Goal: Transaction & Acquisition: Book appointment/travel/reservation

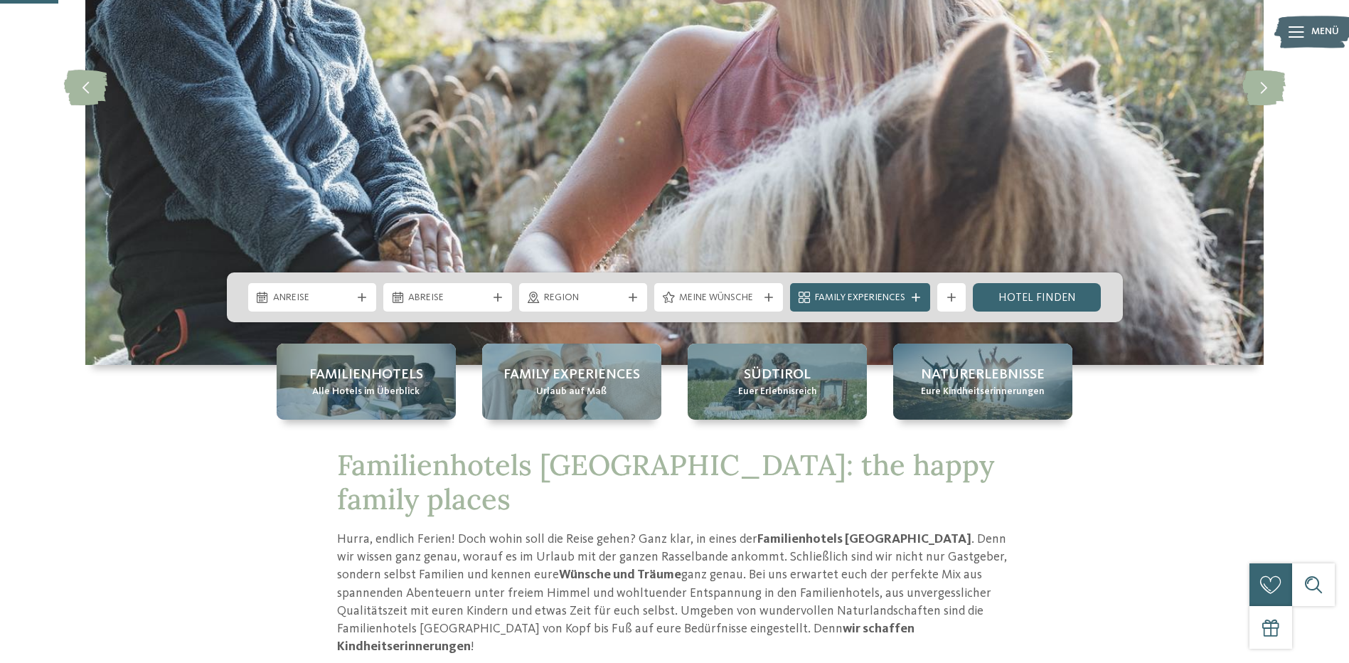
scroll to position [284, 0]
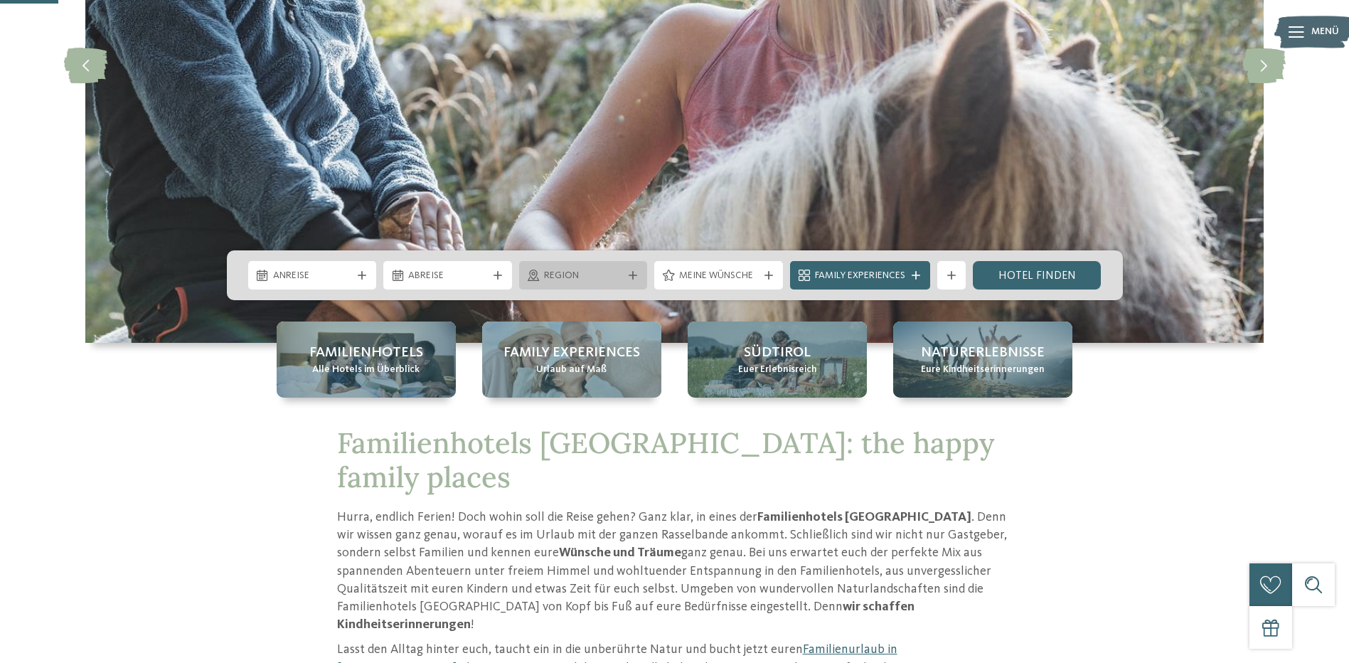
click at [634, 278] on icon at bounding box center [633, 275] width 9 height 9
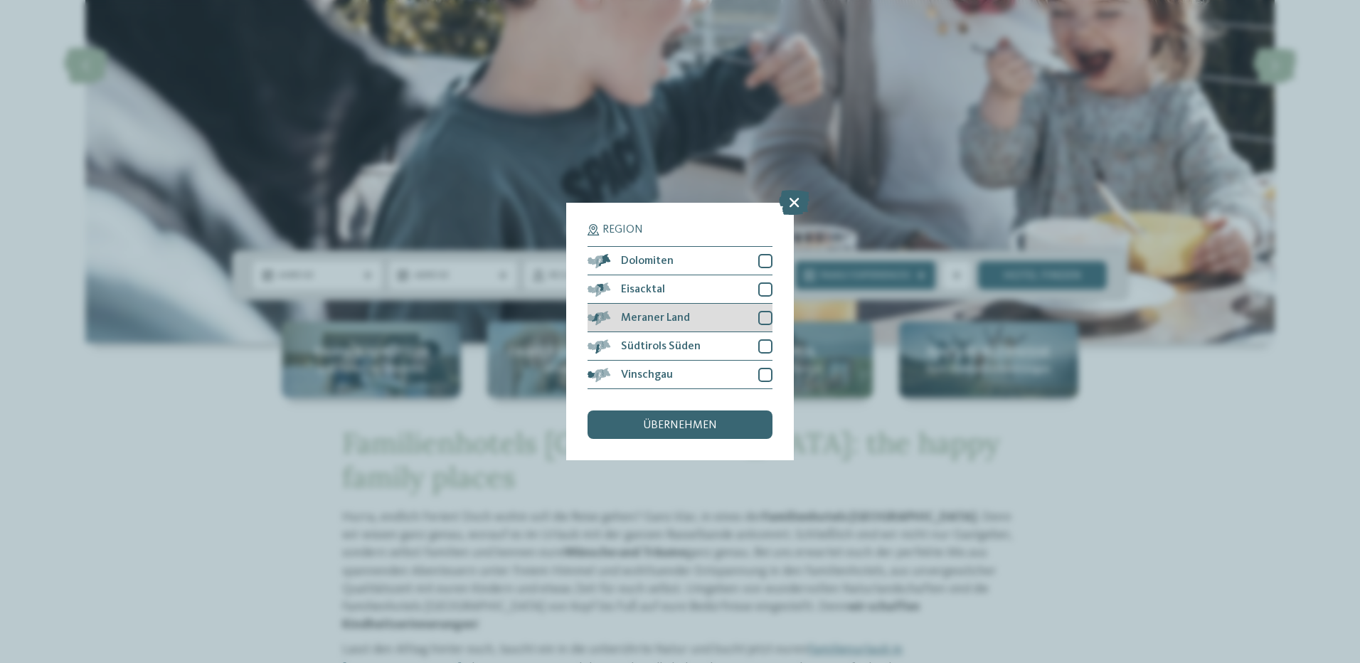
click at [765, 319] on div at bounding box center [765, 318] width 14 height 14
click at [681, 423] on span "übernehmen" at bounding box center [680, 425] width 74 height 11
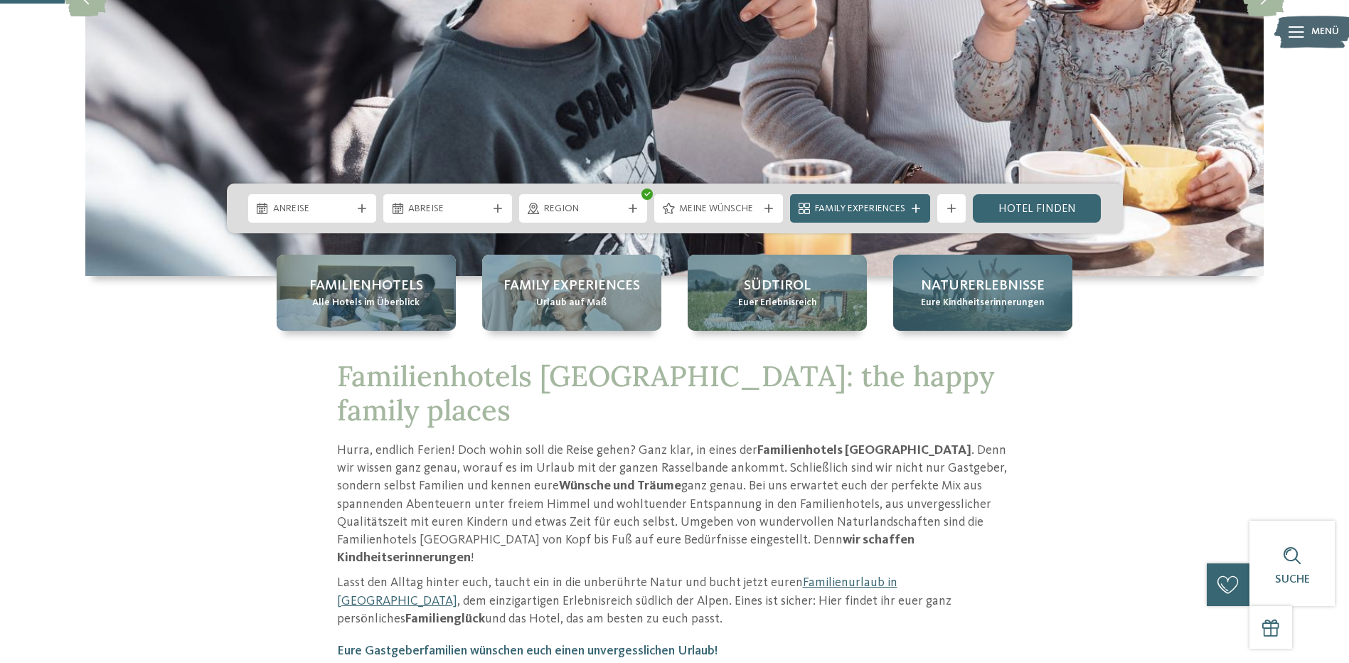
scroll to position [356, 0]
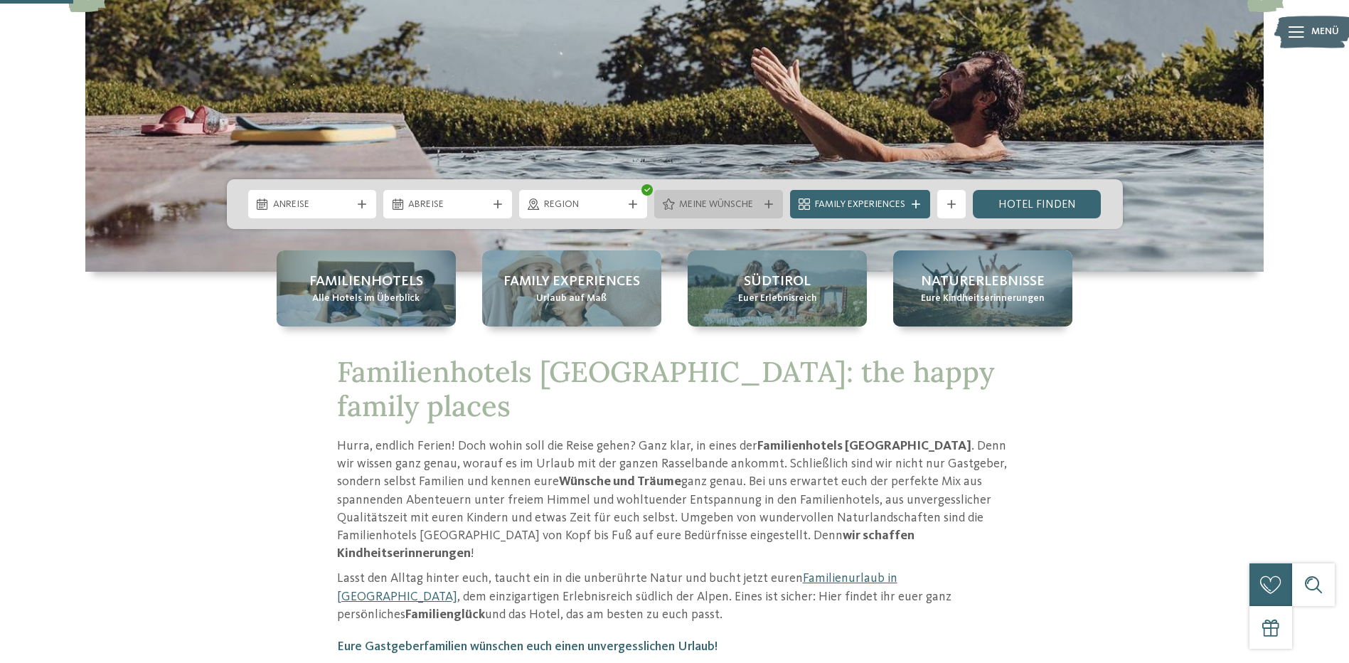
click at [734, 204] on span "Meine Wünsche" at bounding box center [718, 205] width 79 height 14
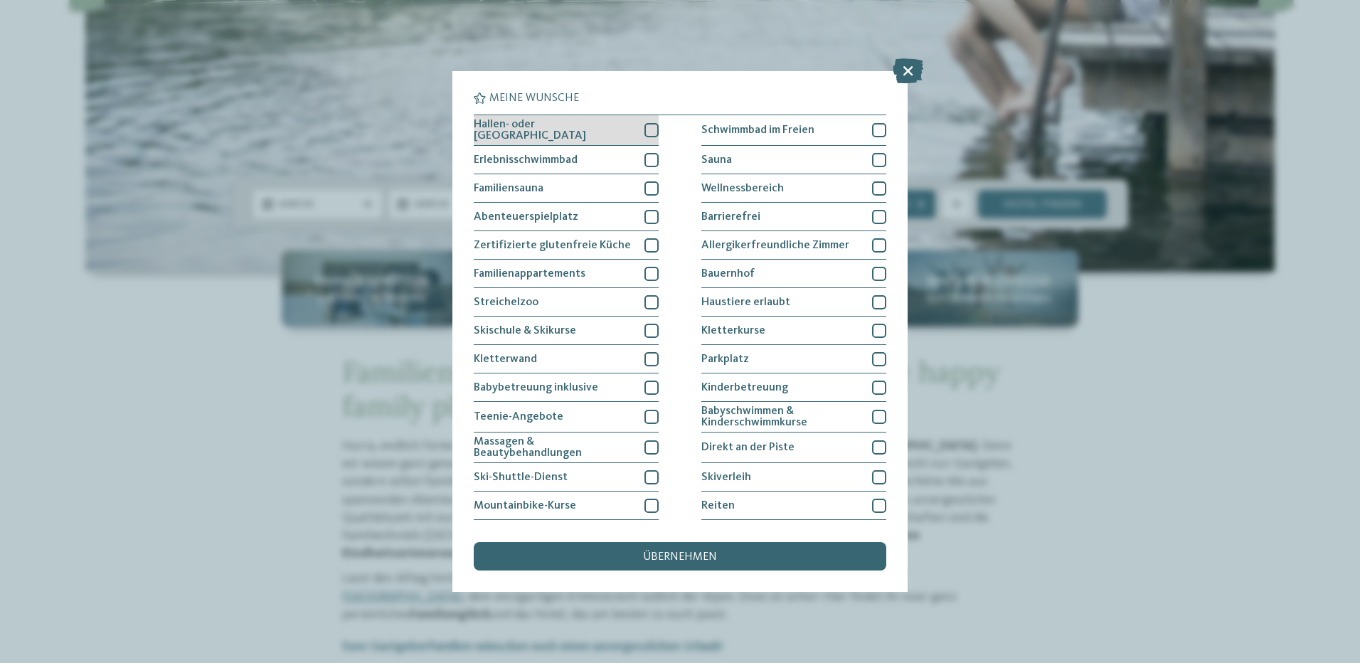
click at [644, 126] on div at bounding box center [651, 130] width 14 height 14
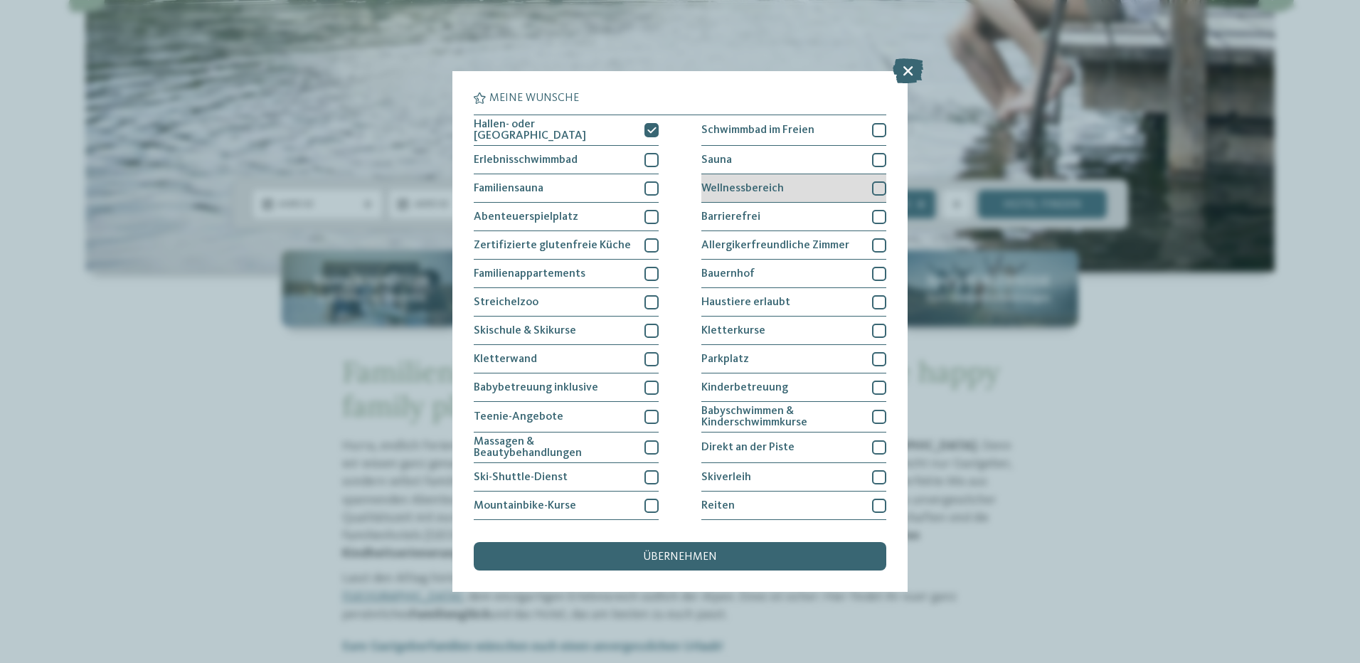
click at [876, 183] on div at bounding box center [879, 188] width 14 height 14
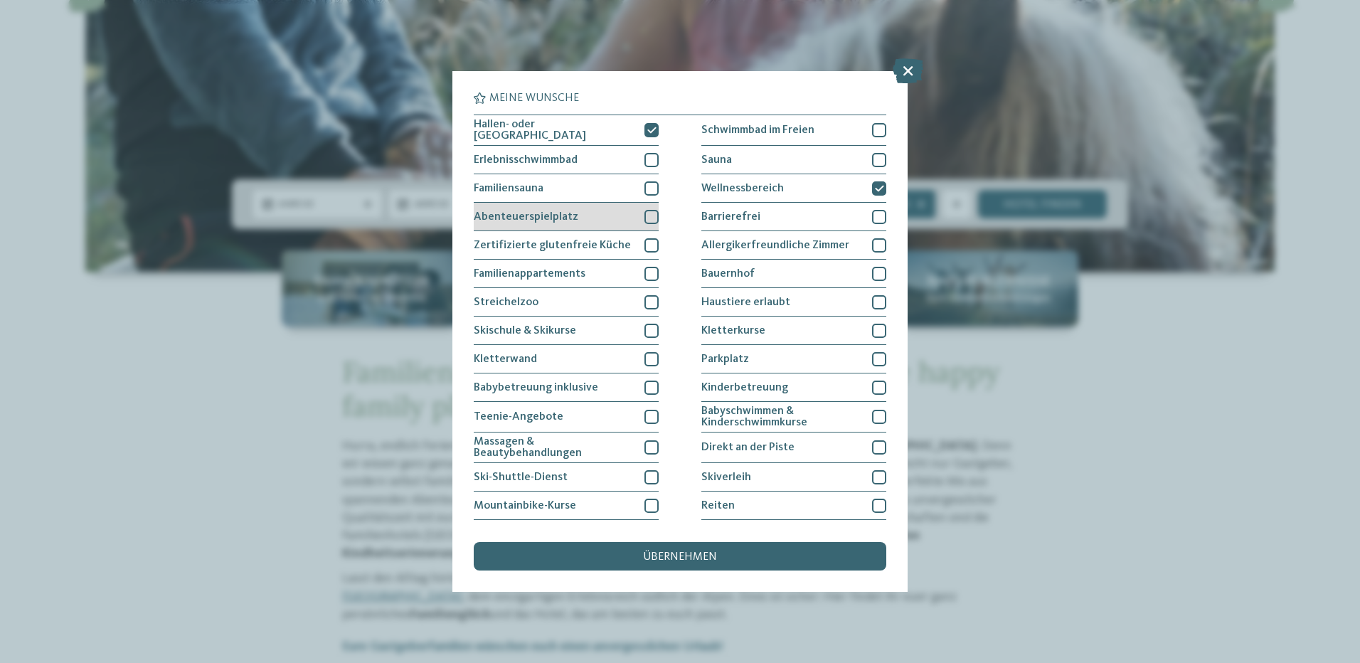
click at [617, 217] on div "Abenteuerspielplatz" at bounding box center [566, 217] width 185 height 28
click at [659, 553] on span "übernehmen" at bounding box center [680, 556] width 74 height 11
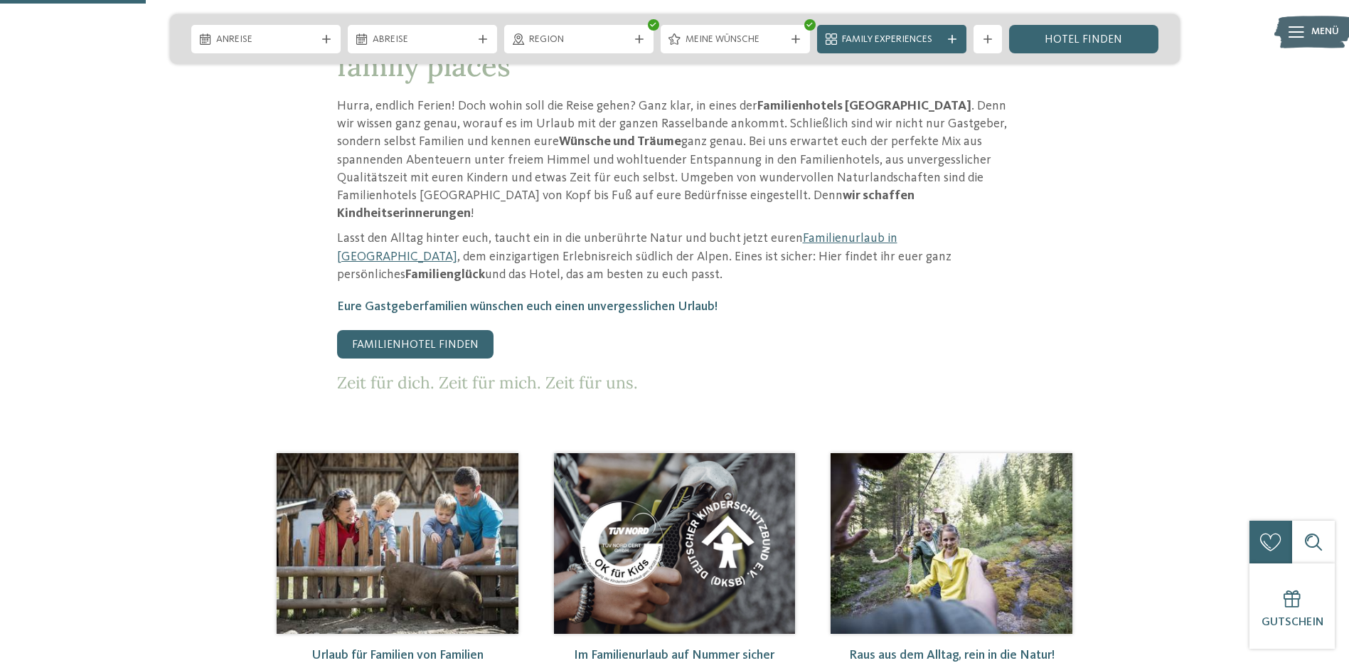
scroll to position [711, 0]
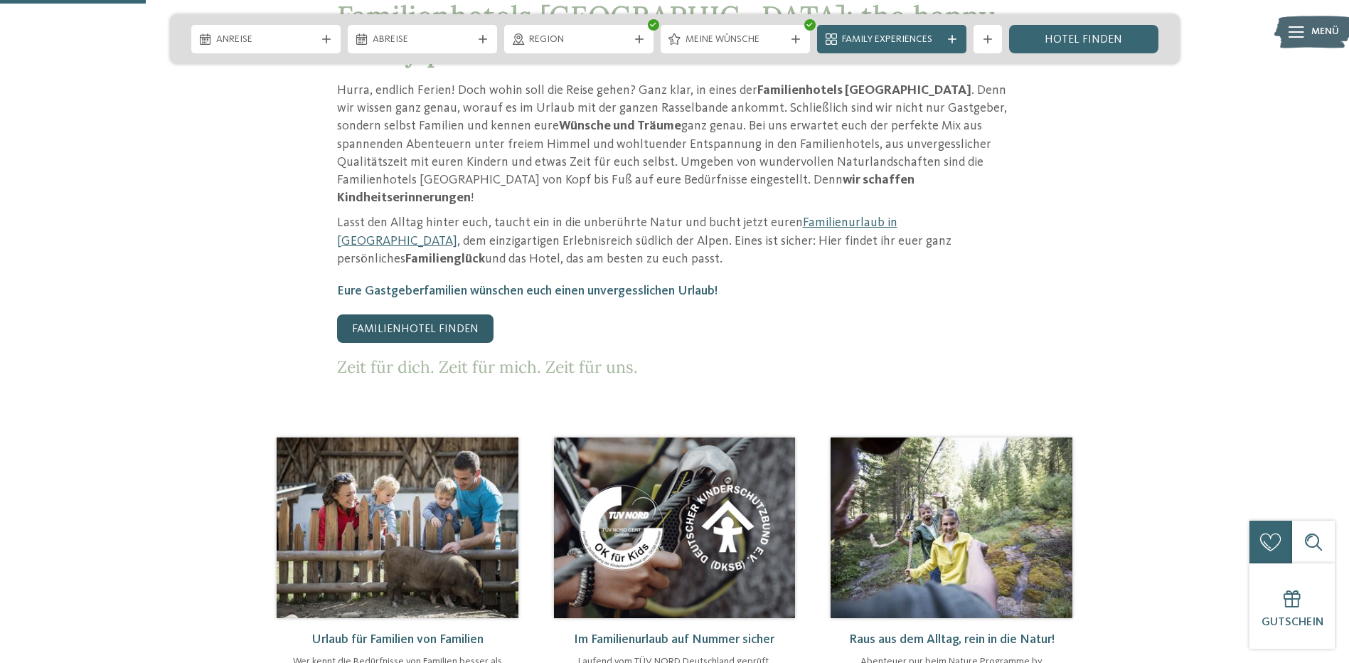
click at [451, 314] on link "Familienhotel finden" at bounding box center [415, 328] width 156 height 28
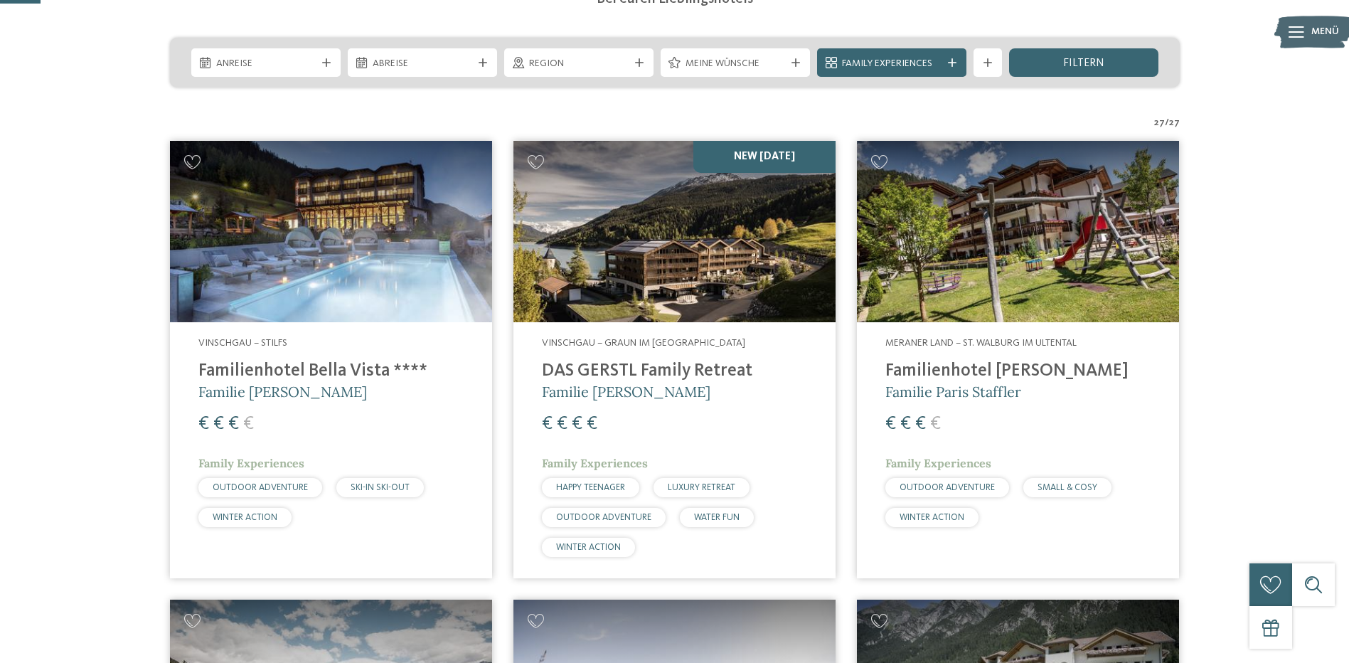
scroll to position [142, 0]
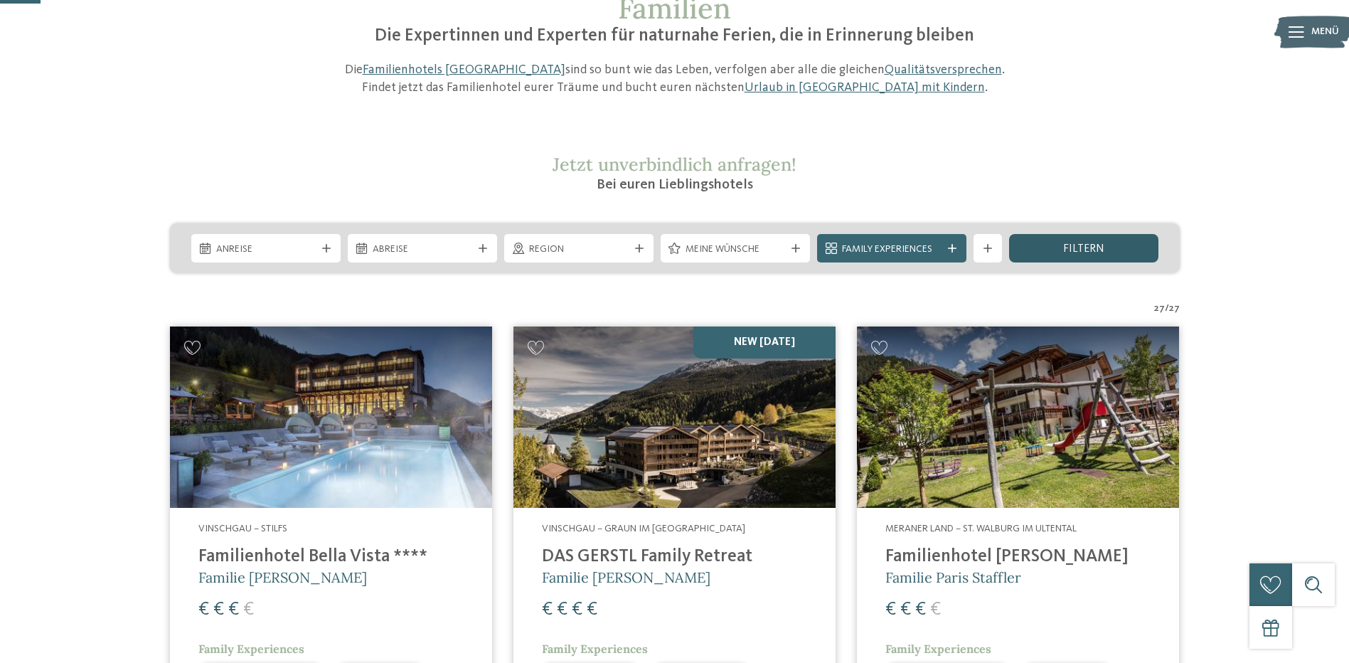
click at [1080, 252] on span "filtern" at bounding box center [1083, 248] width 41 height 11
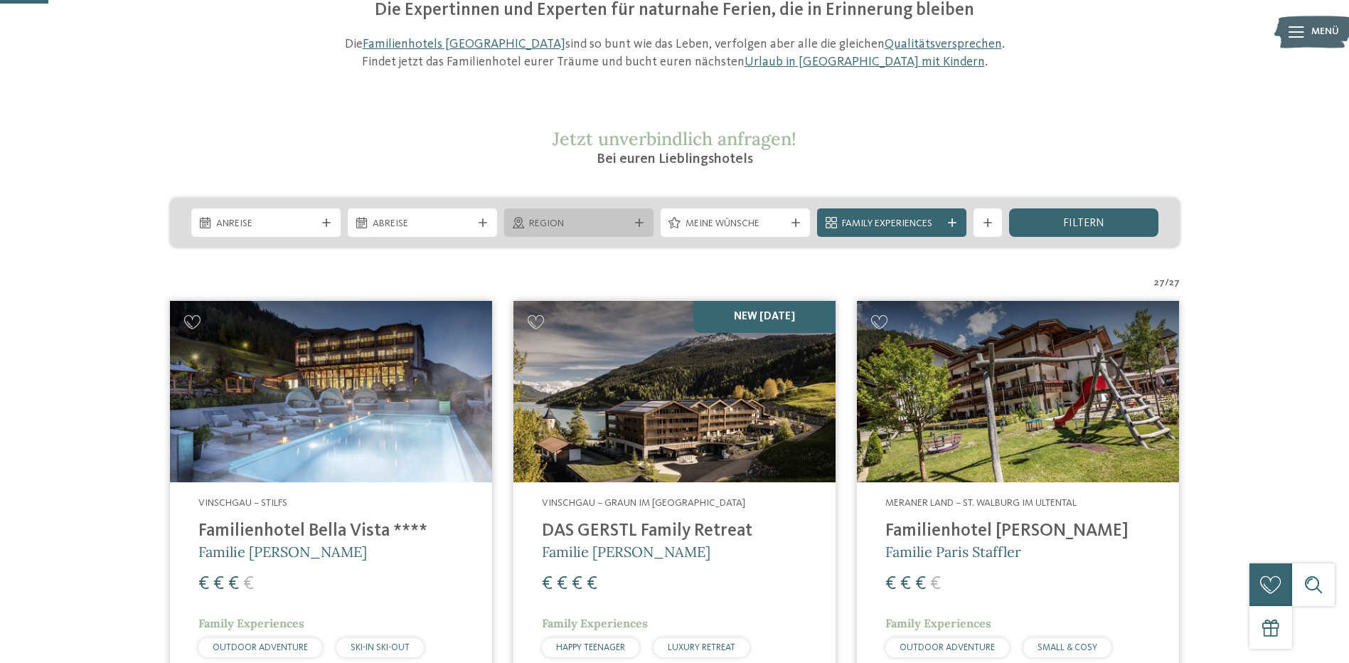
scroll to position [166, 0]
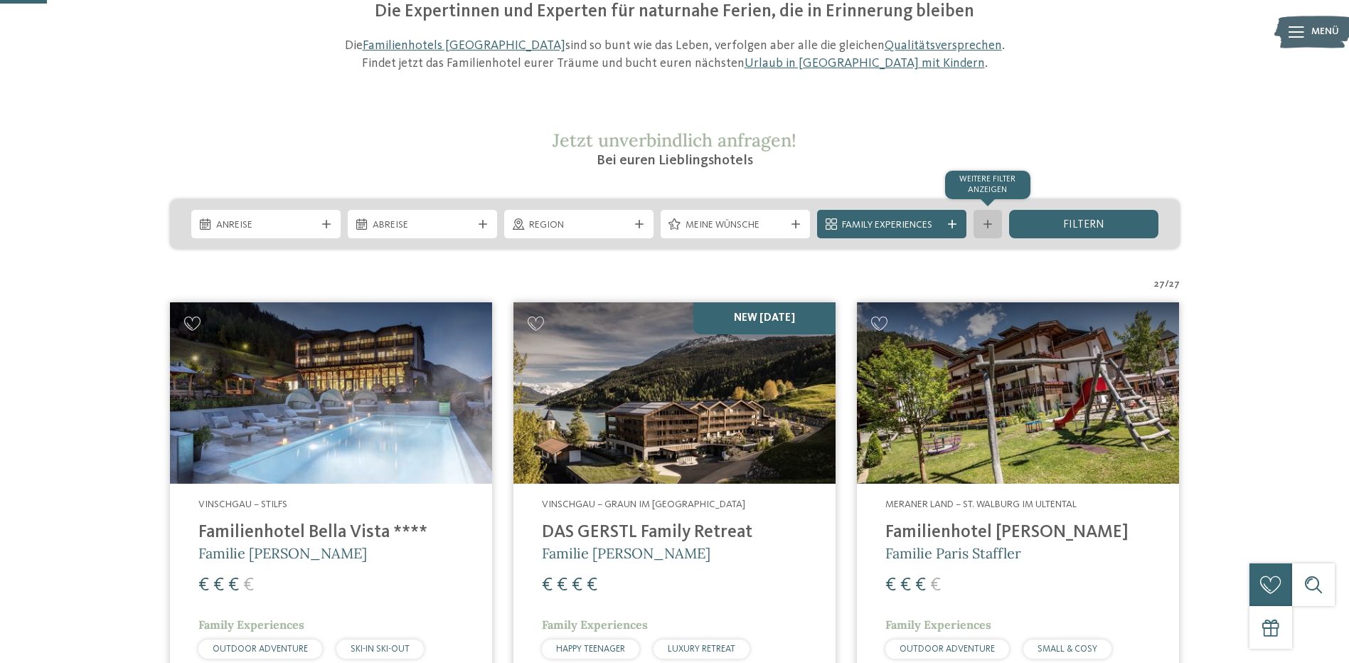
click at [989, 220] on icon at bounding box center [988, 224] width 9 height 9
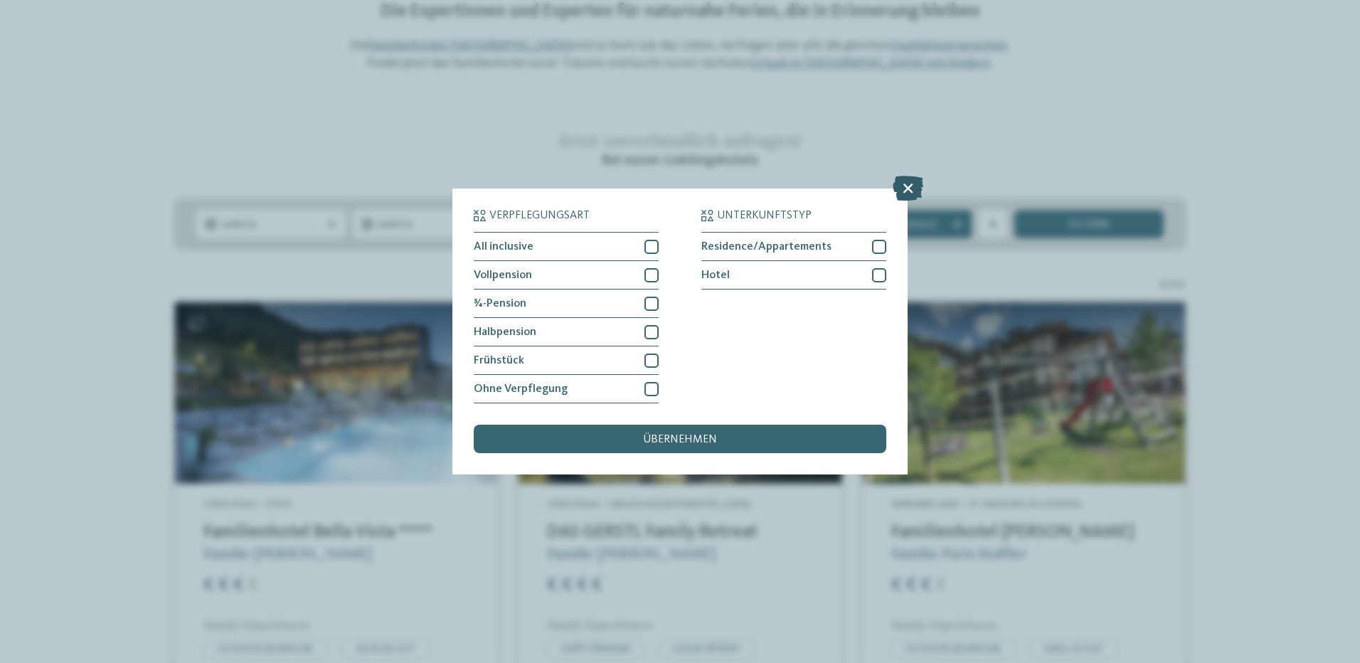
click at [910, 188] on icon at bounding box center [908, 188] width 31 height 25
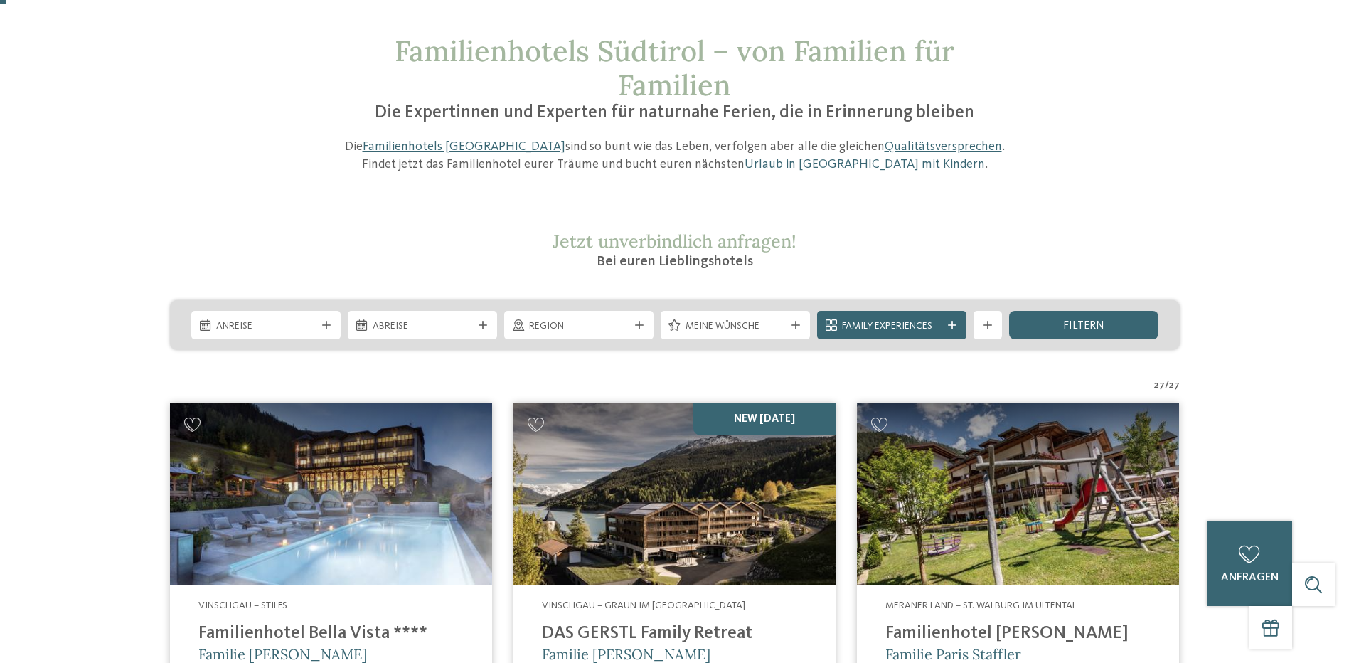
scroll to position [0, 0]
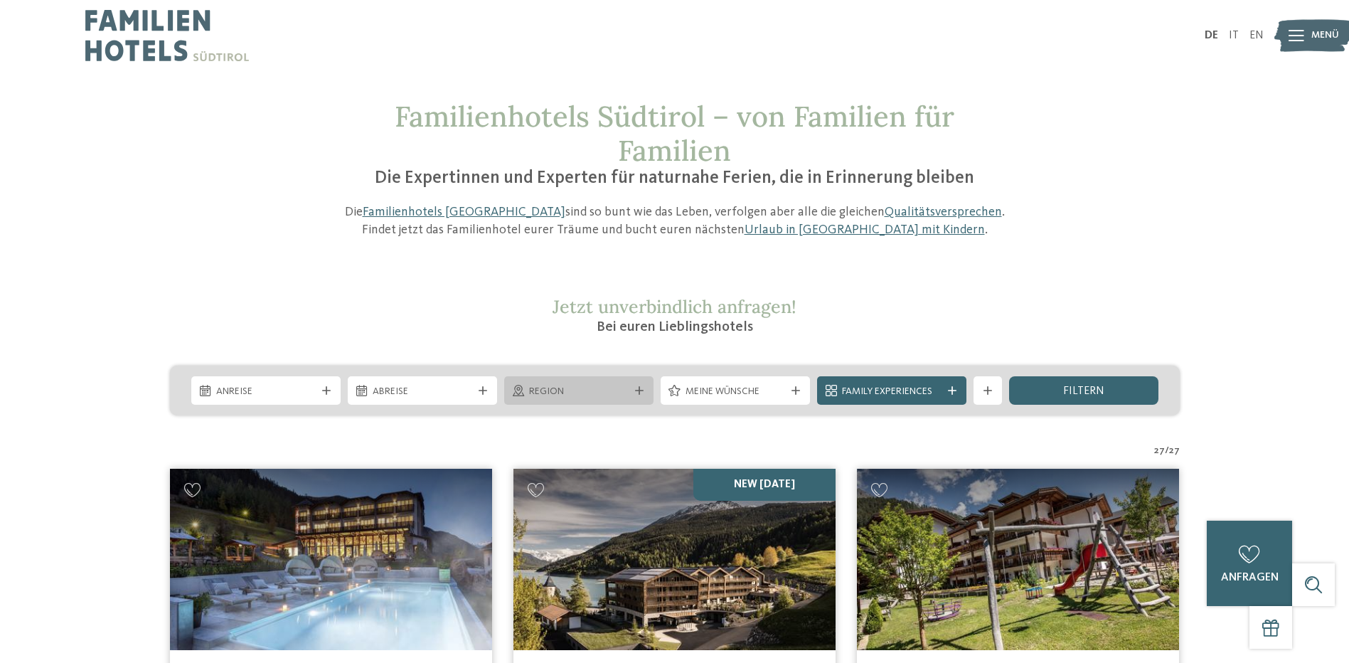
click at [629, 389] on div "Region" at bounding box center [579, 391] width 107 height 16
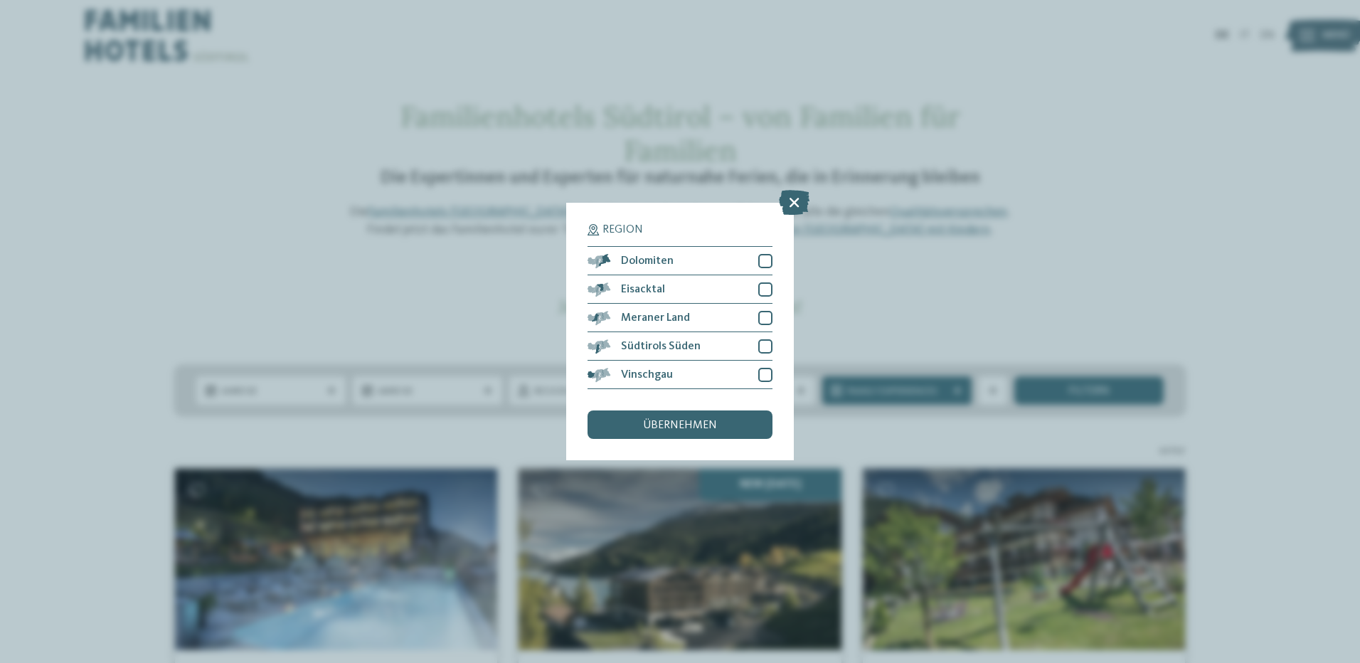
click at [774, 319] on div "Region Dolomiten Eisacktal" at bounding box center [680, 331] width 228 height 257
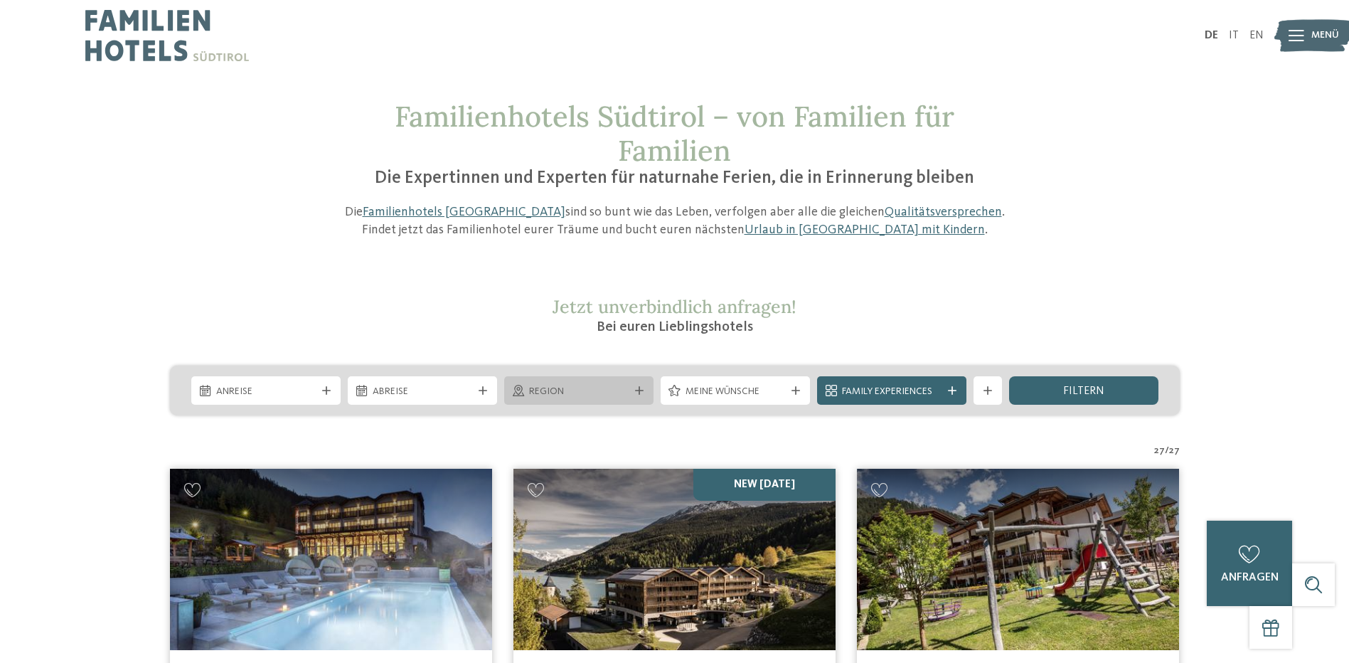
click at [621, 385] on span "Region" at bounding box center [579, 392] width 100 height 14
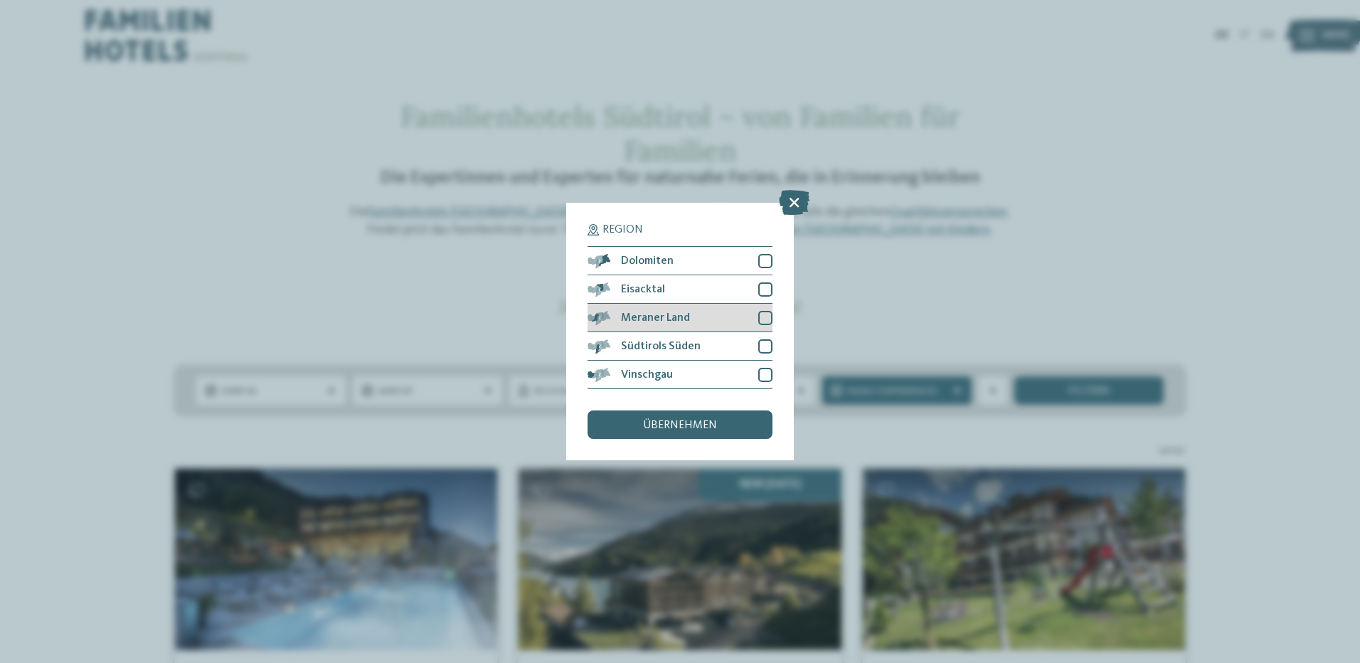
click at [767, 318] on div at bounding box center [765, 318] width 14 height 14
click at [708, 425] on span "übernehmen" at bounding box center [680, 425] width 74 height 11
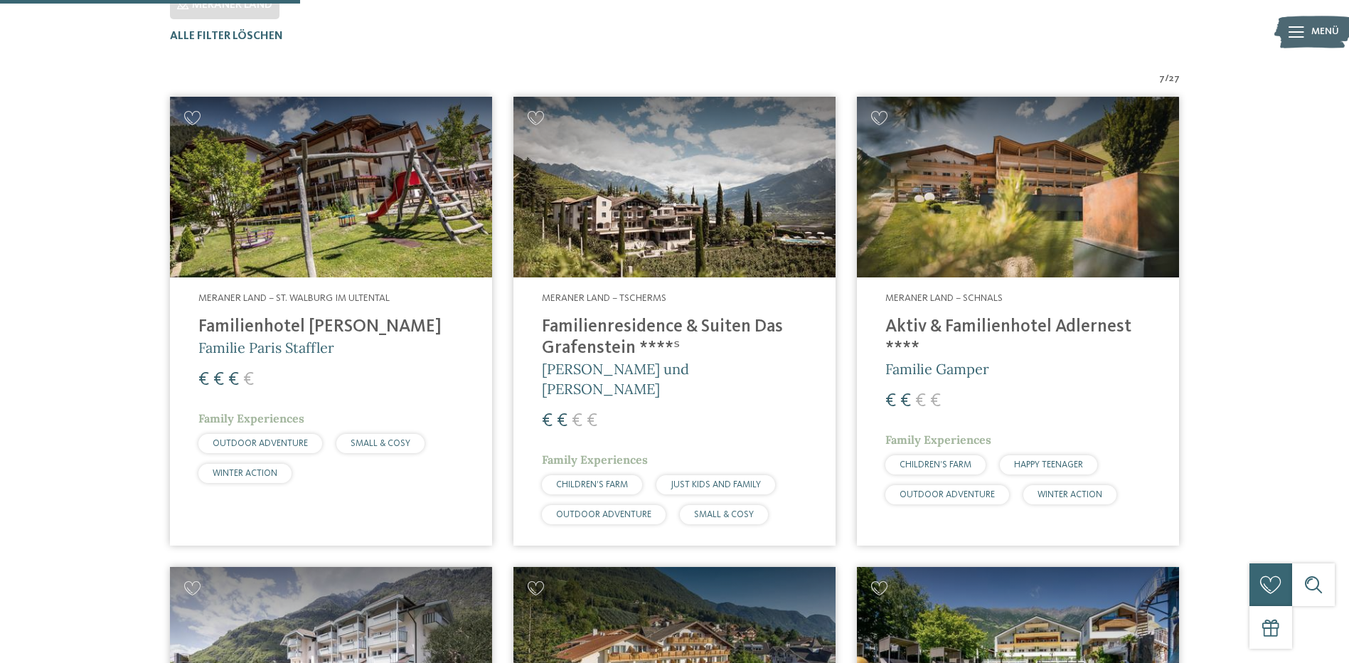
scroll to position [467, 0]
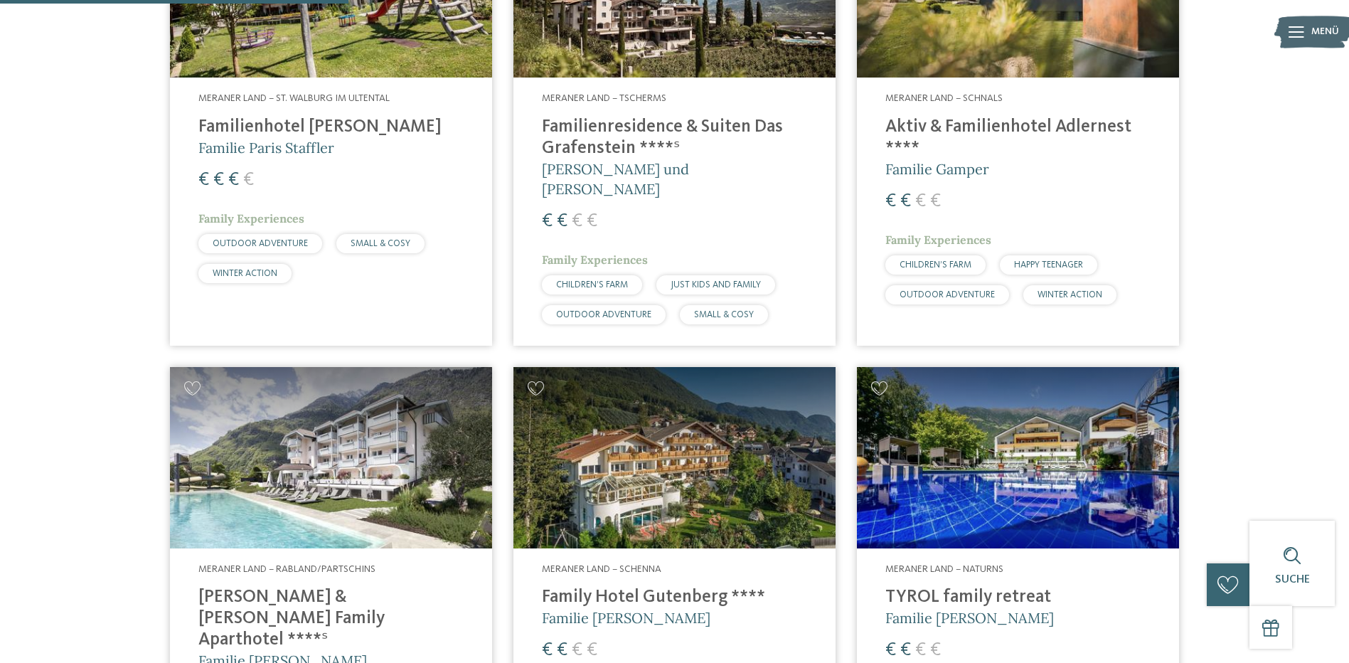
drag, startPoint x: 1244, startPoint y: 289, endPoint x: 1228, endPoint y: 287, distance: 16.5
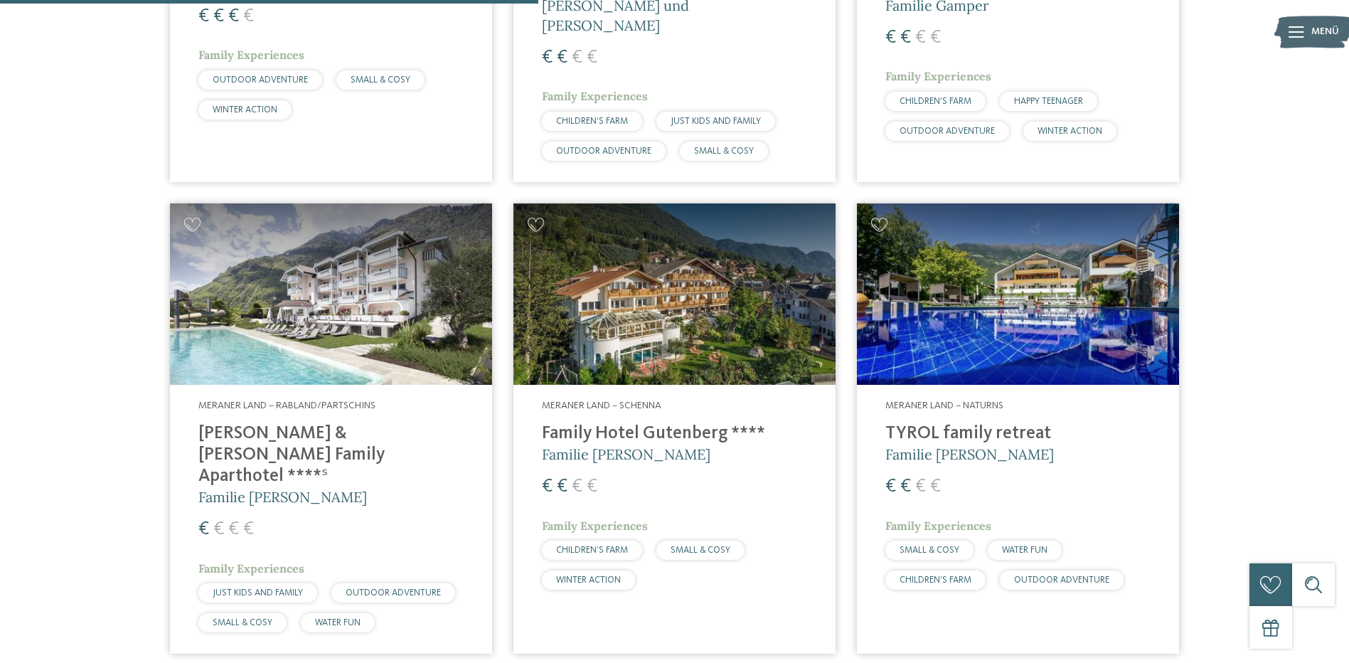
drag, startPoint x: 1228, startPoint y: 287, endPoint x: 1232, endPoint y: 229, distance: 57.8
click at [1232, 229] on div "7 / 27 Meraner Land – St. Walburg im Ultental Familienhotel Viktoria Familie Pa…" at bounding box center [675, 411] width 1181 height 1406
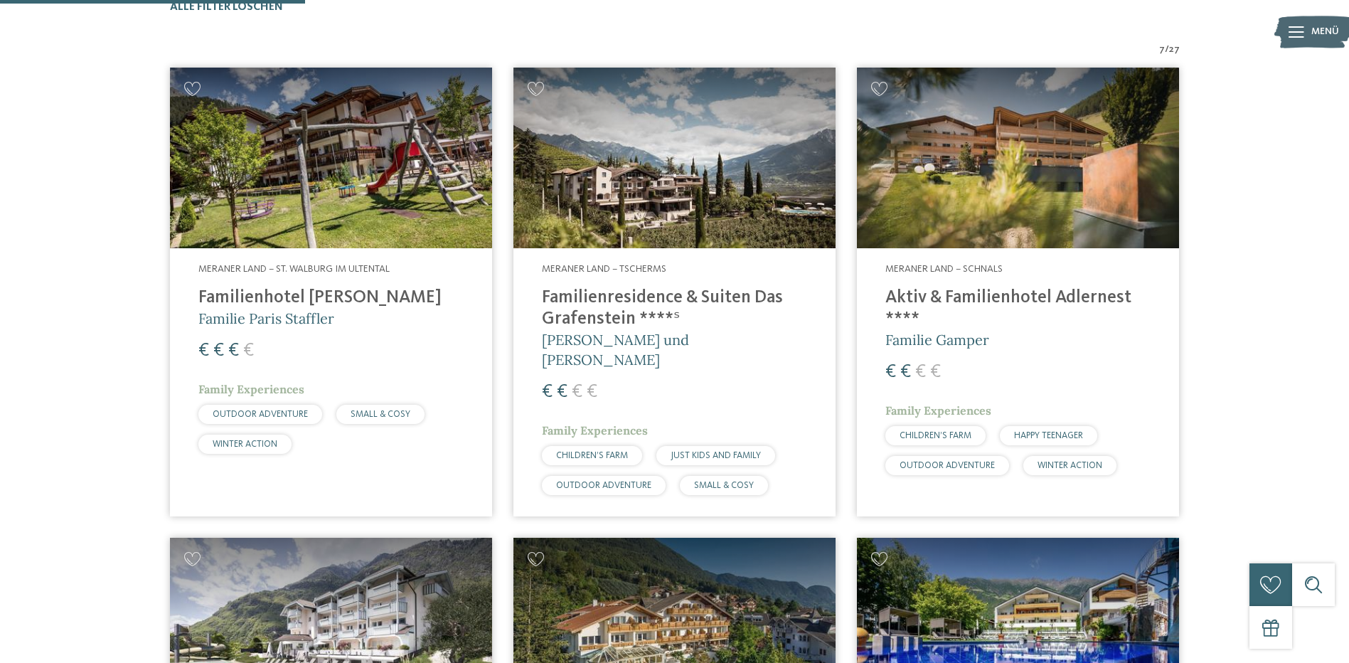
scroll to position [467, 0]
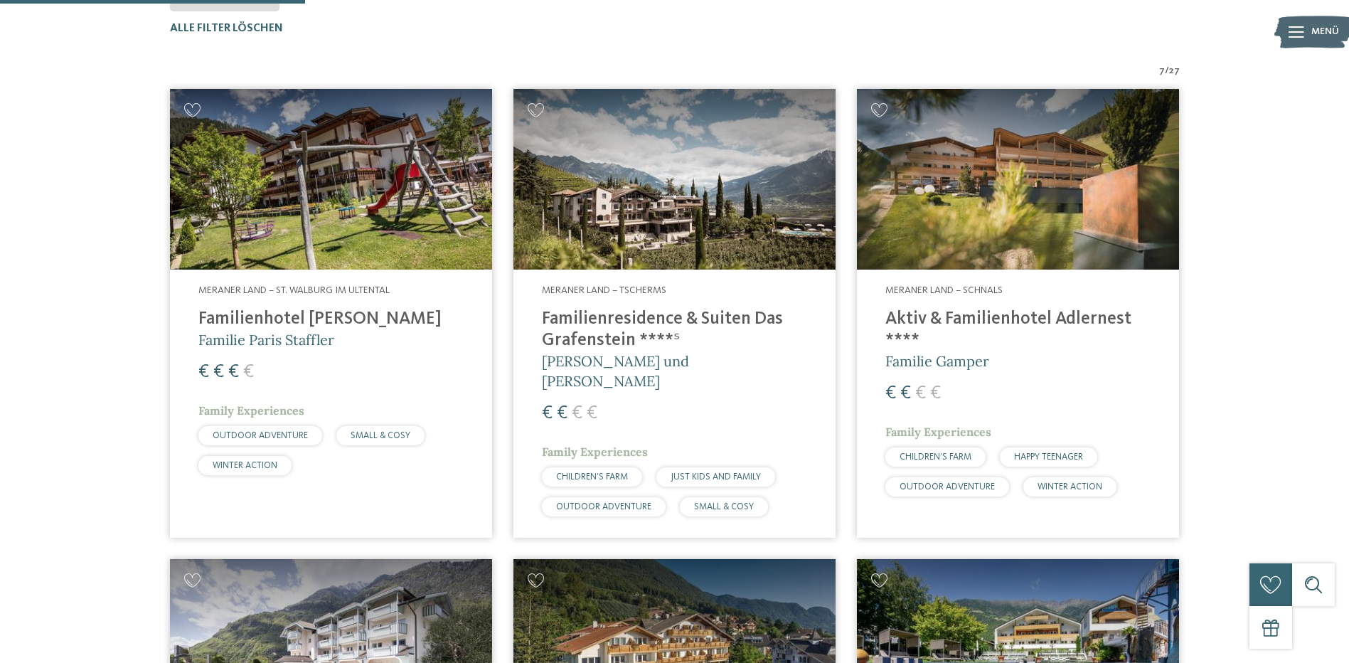
click at [573, 322] on h4 "Familienresidence & Suiten Das Grafenstein ****ˢ" at bounding box center [674, 330] width 265 height 43
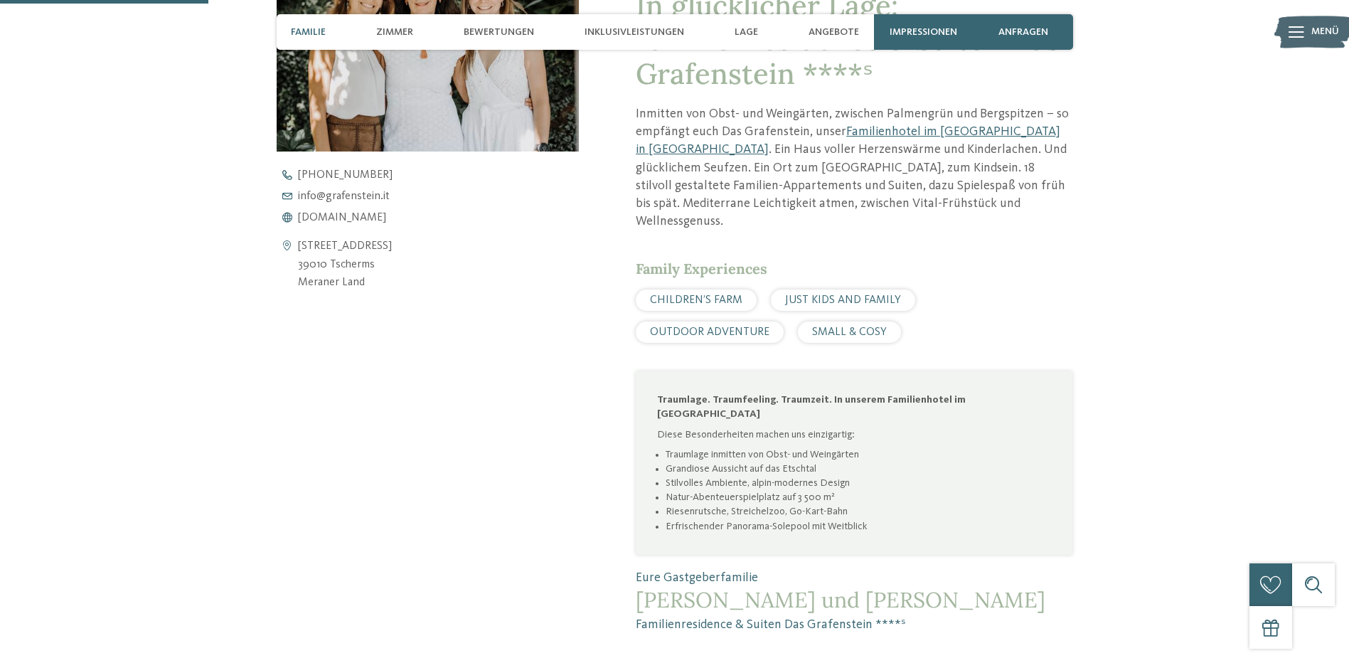
scroll to position [711, 0]
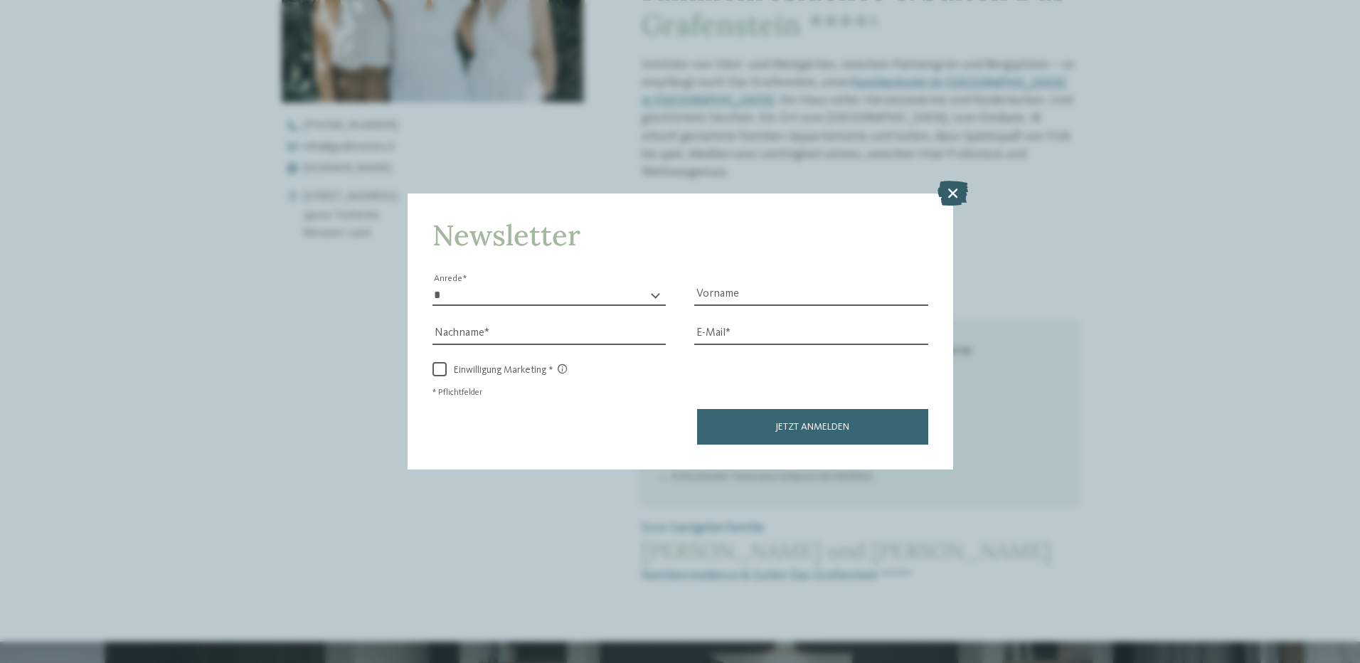
click at [956, 190] on icon at bounding box center [952, 192] width 31 height 25
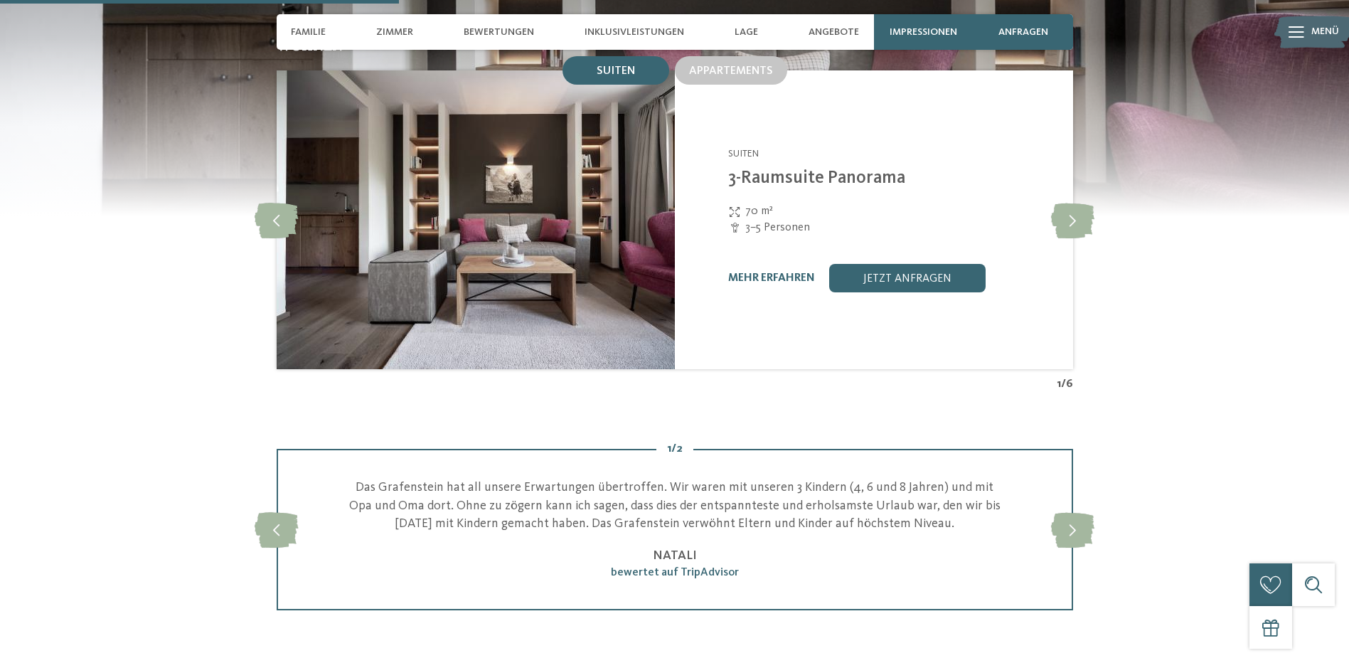
scroll to position [1351, 0]
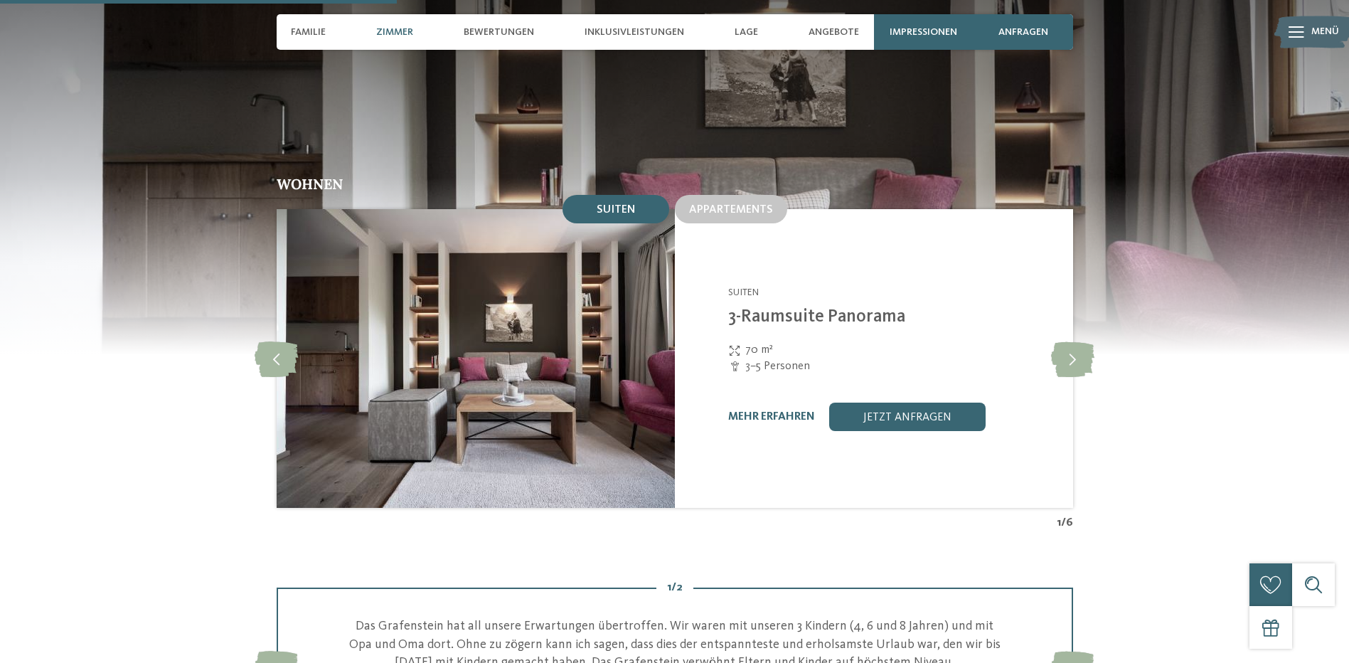
click at [393, 31] on span "Zimmer" at bounding box center [394, 32] width 37 height 12
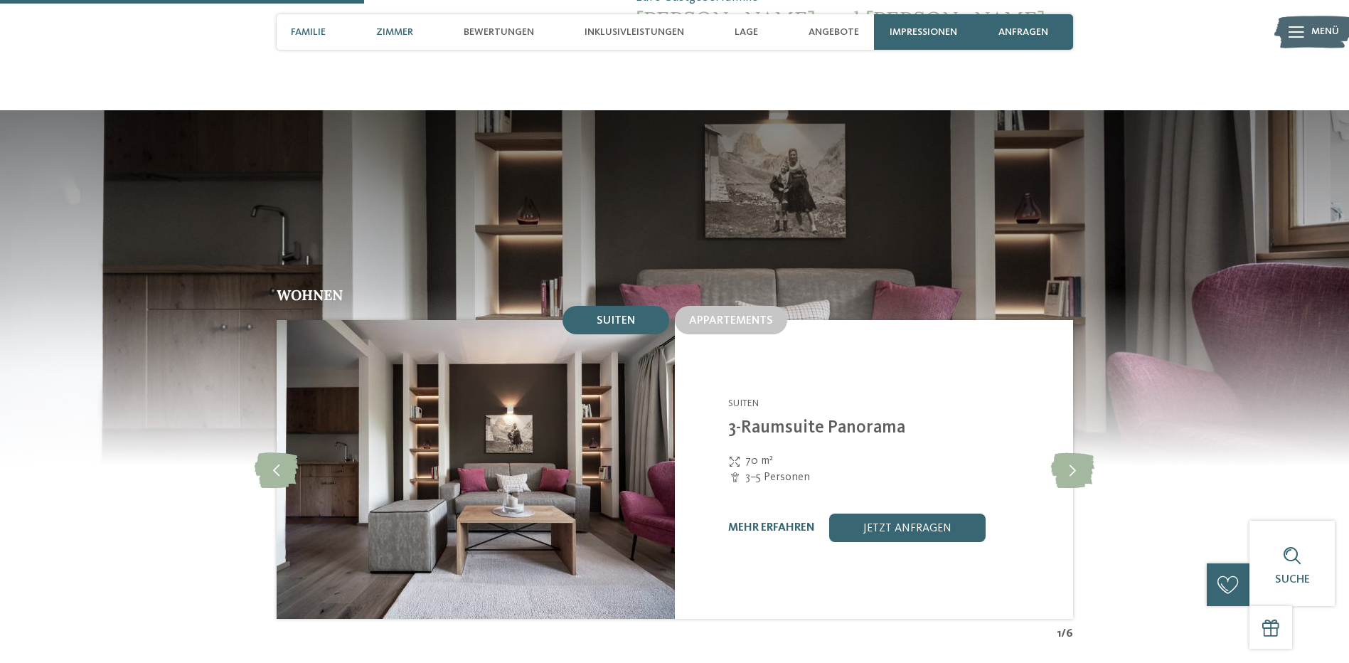
click at [312, 31] on span "Familie" at bounding box center [308, 32] width 35 height 12
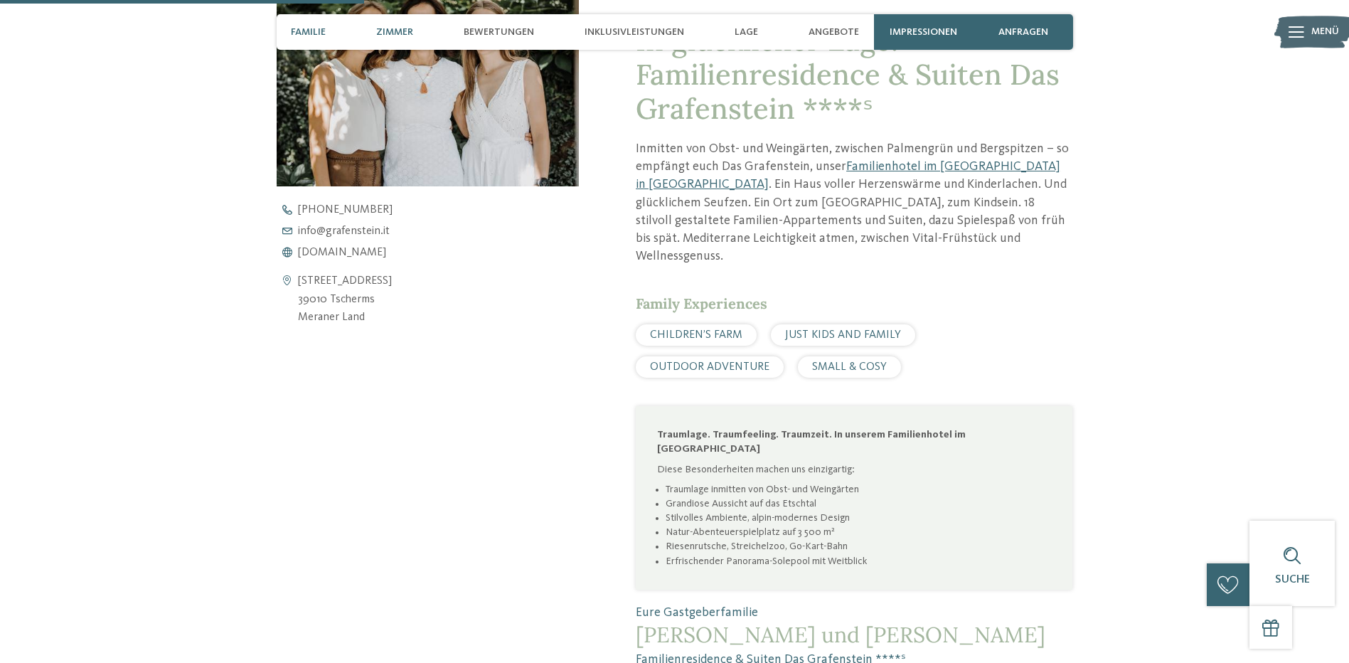
scroll to position [535, 0]
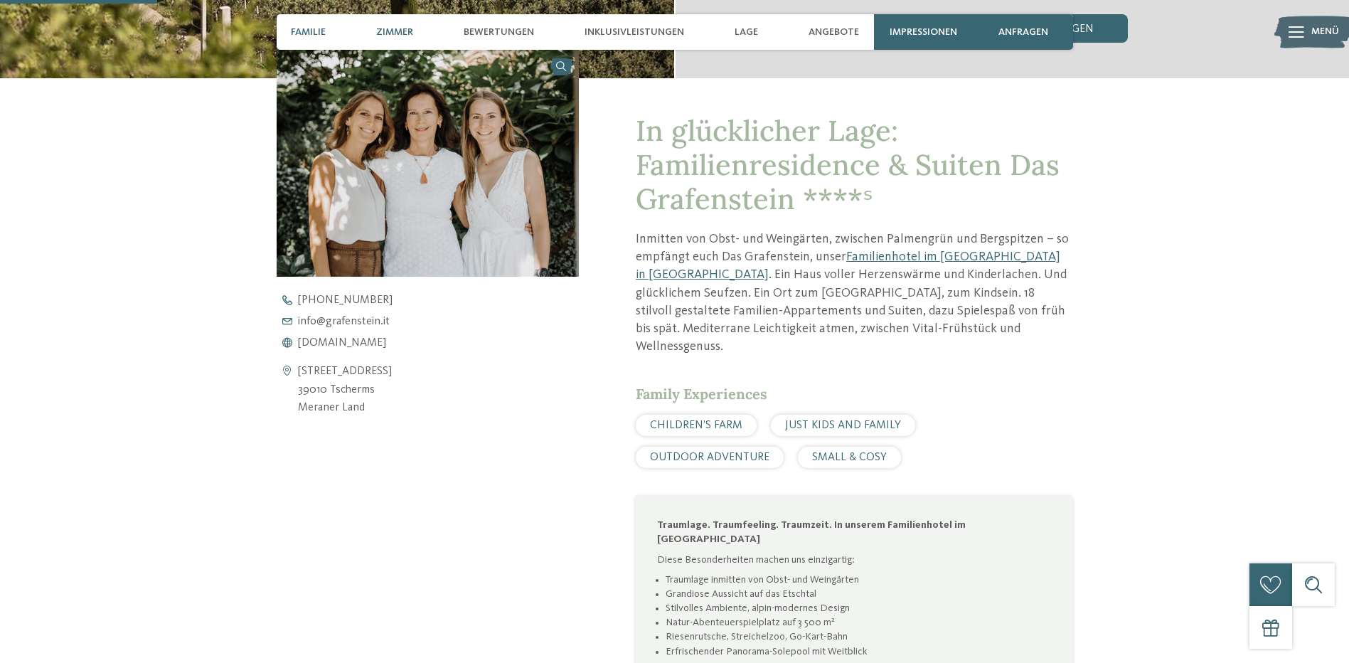
click at [410, 31] on span "Zimmer" at bounding box center [394, 32] width 37 height 12
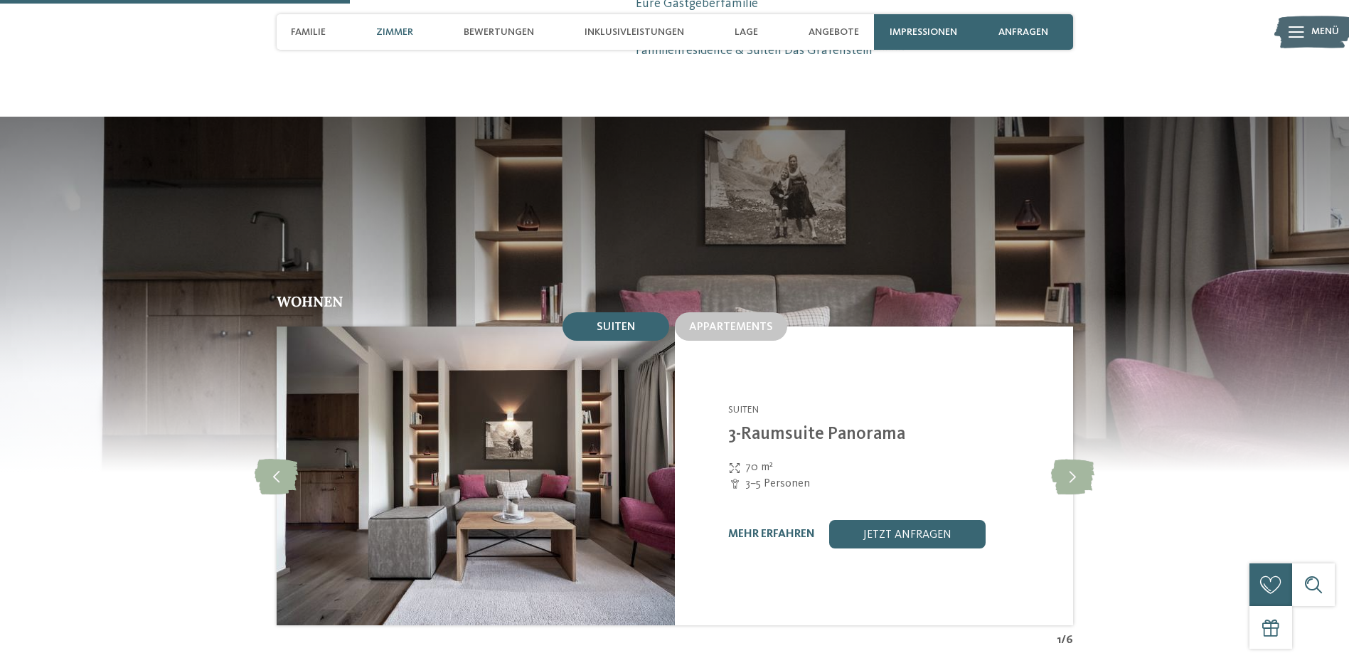
scroll to position [1240, 0]
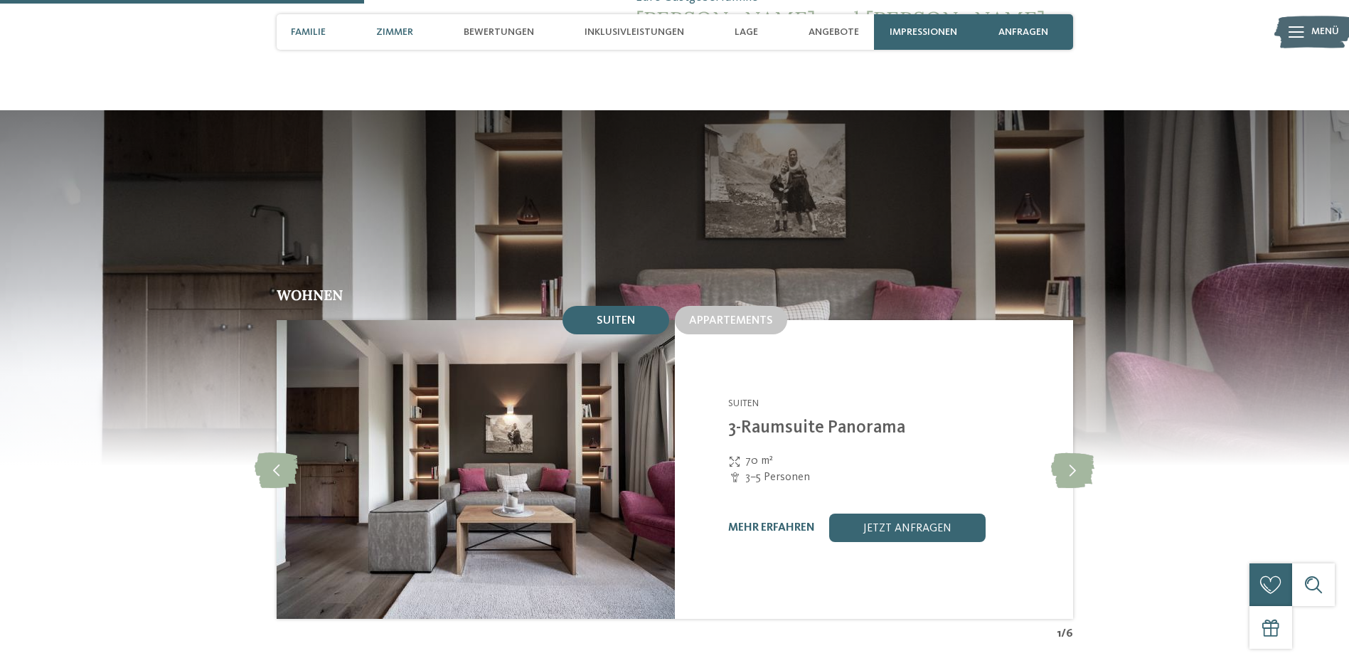
click at [316, 28] on span "Familie" at bounding box center [308, 32] width 35 height 12
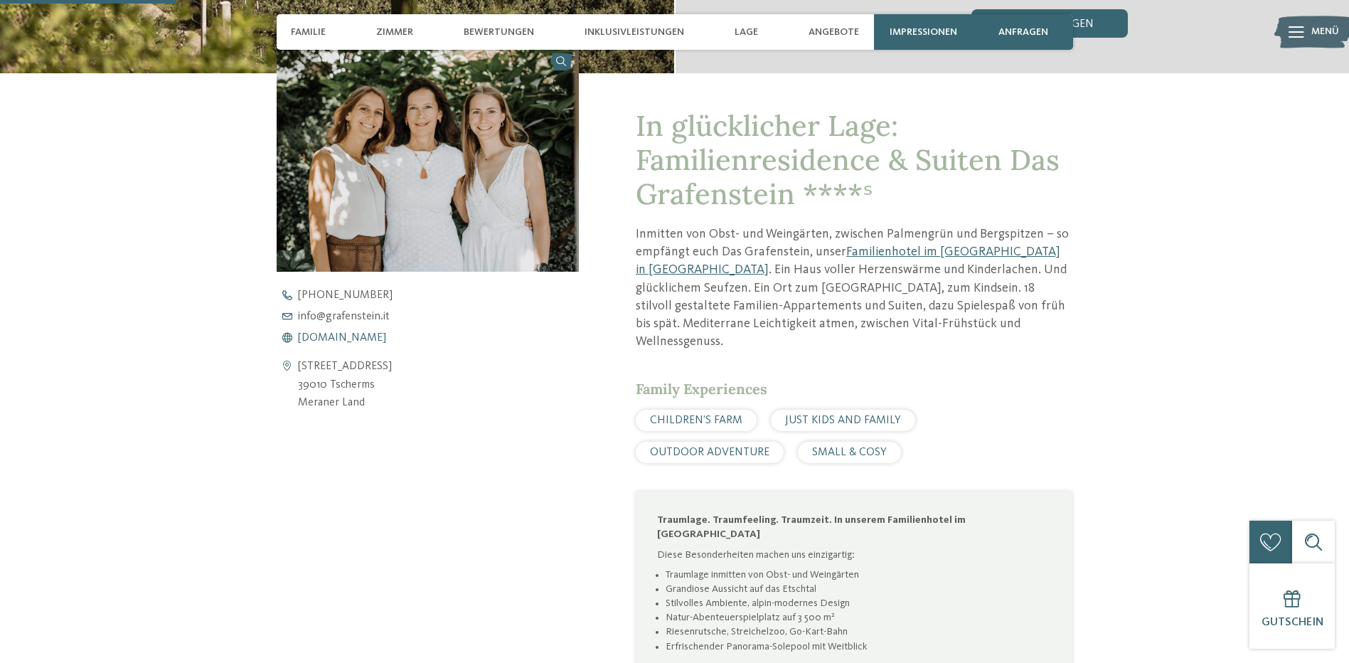
scroll to position [535, 0]
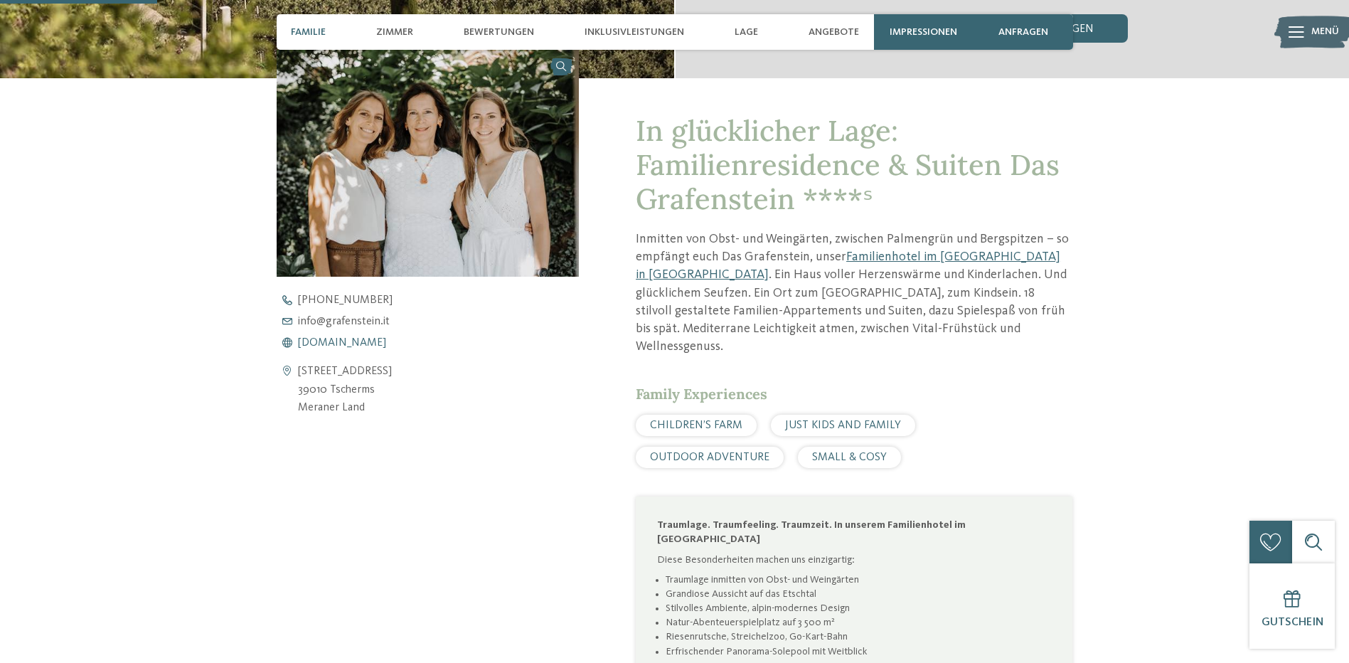
click at [346, 340] on span "www.grafenstein.it" at bounding box center [342, 342] width 88 height 11
